Goal: Task Accomplishment & Management: Use online tool/utility

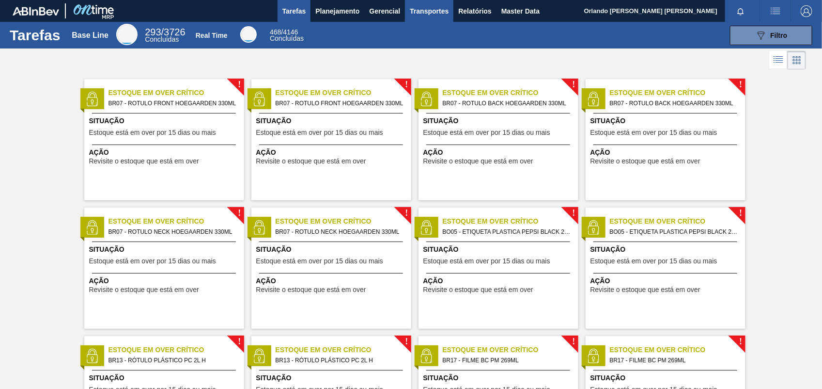
click at [418, 5] on span "Transportes" at bounding box center [429, 11] width 39 height 12
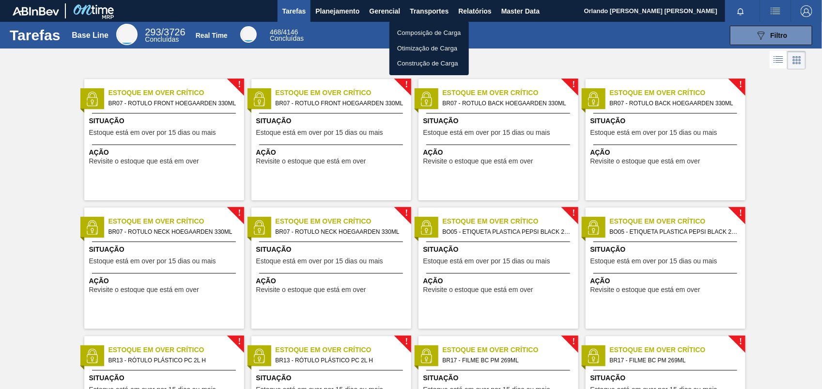
click at [478, 10] on div at bounding box center [411, 194] width 822 height 389
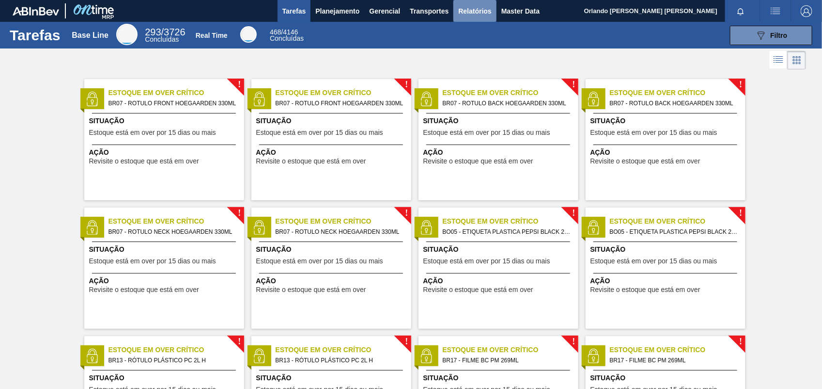
click at [473, 12] on span "Relatórios" at bounding box center [474, 11] width 33 height 12
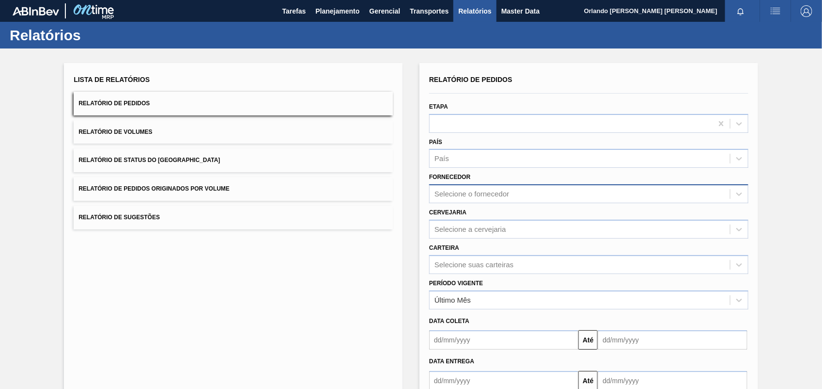
click at [476, 190] on div "Selecione o fornecedor" at bounding box center [472, 194] width 75 height 8
paste input "320622"
type input "320622"
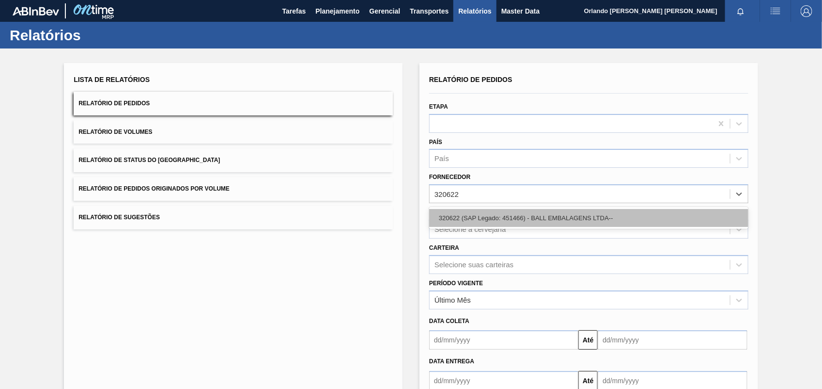
click at [485, 214] on div "320622 (SAP Legado: 451466) - BALL EMBALAGENS LTDA--" at bounding box center [588, 218] width 319 height 18
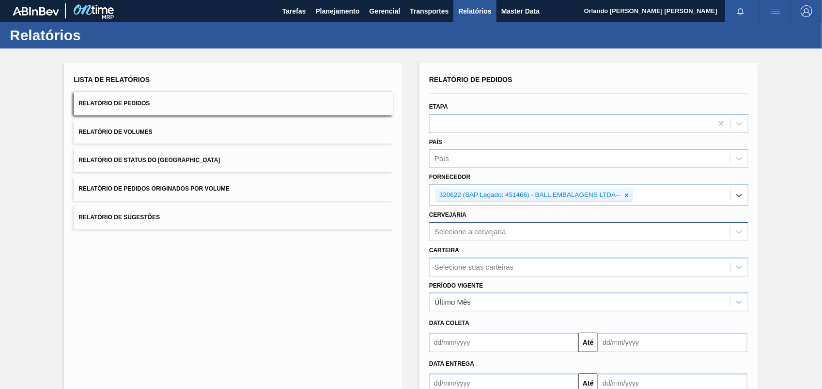
click at [475, 229] on div "Selecione a cervejaria" at bounding box center [471, 231] width 72 height 8
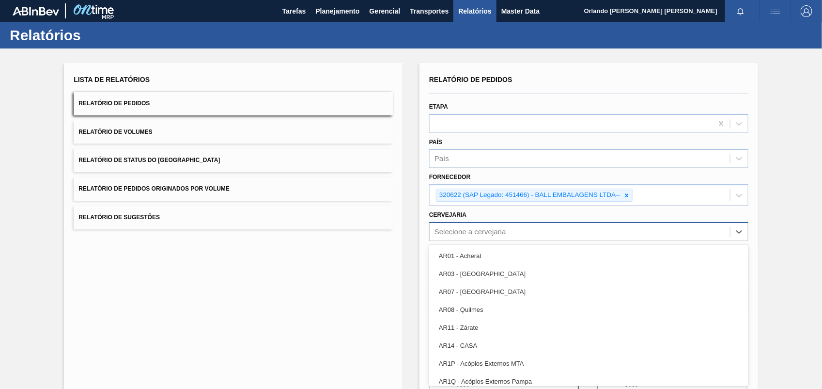
scroll to position [4, 0]
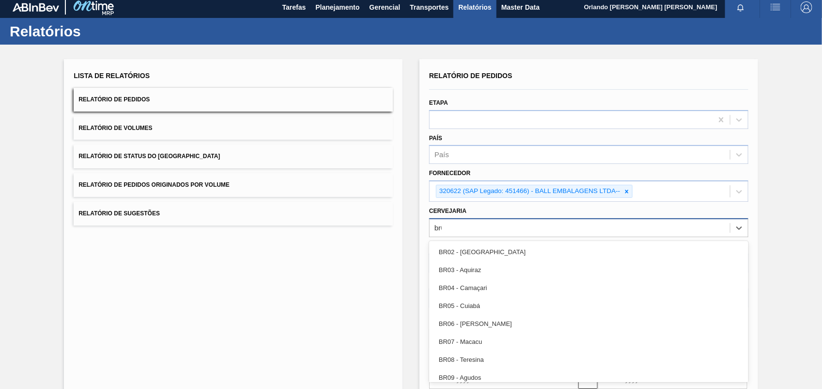
type input "br02"
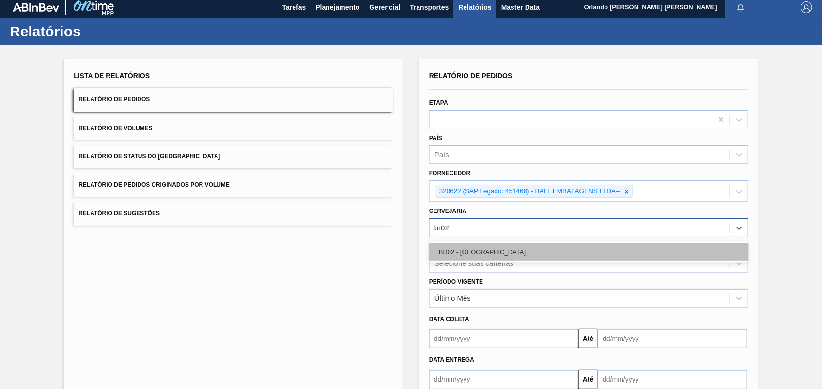
click at [513, 255] on div "BR02 - [GEOGRAPHIC_DATA]" at bounding box center [588, 252] width 319 height 18
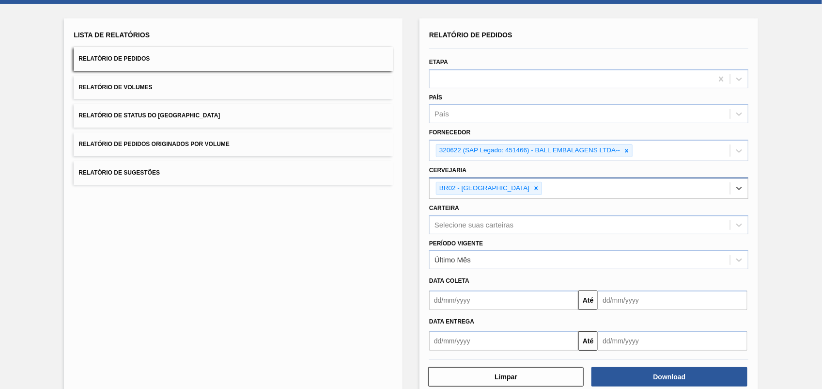
scroll to position [63, 0]
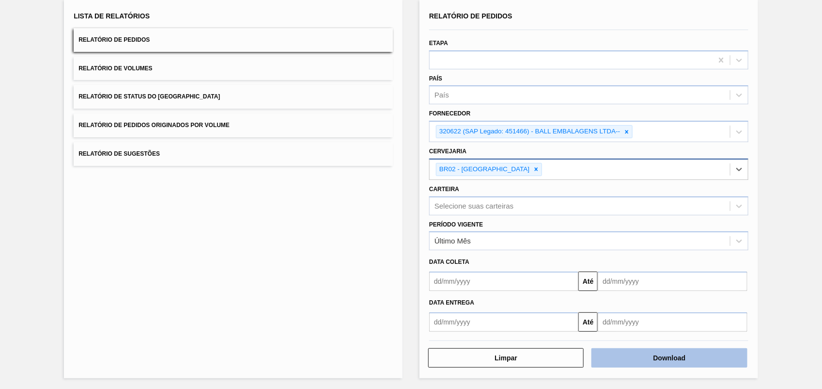
click at [633, 356] on button "Download" at bounding box center [670, 357] width 156 height 19
